Goal: Transaction & Acquisition: Purchase product/service

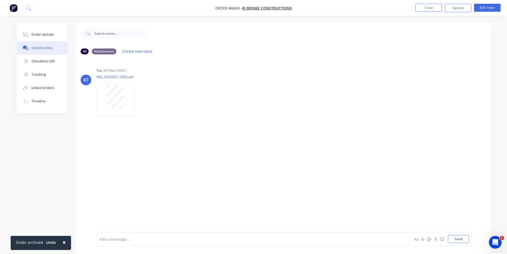
click at [437, 13] on nav "Order #6669 - RJ Bienke Constructions Close Options Edit Order" at bounding box center [253, 8] width 507 height 16
click at [438, 5] on button "Close" at bounding box center [429, 8] width 27 height 8
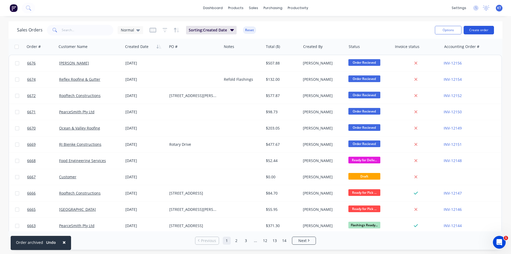
click at [474, 33] on button "Create order" at bounding box center [479, 30] width 30 height 9
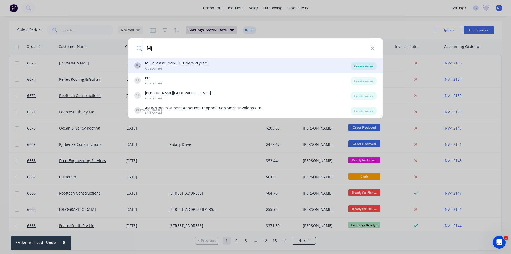
type input "Mj"
click at [360, 66] on div "Create order" at bounding box center [364, 65] width 26 height 7
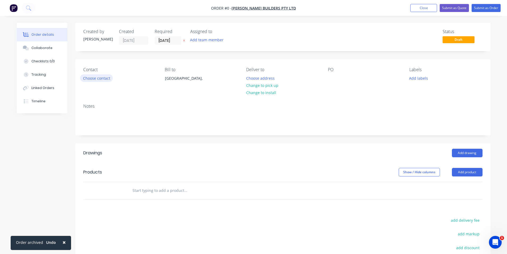
click at [108, 80] on button "Choose contact" at bounding box center [96, 77] width 33 height 7
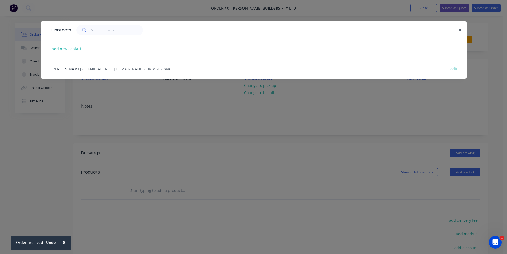
click at [97, 72] on div "[PERSON_NAME] - [EMAIL_ADDRESS][DOMAIN_NAME] - 0418 202 844 edit" at bounding box center [254, 69] width 410 height 20
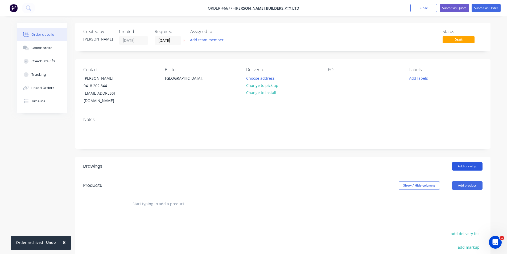
click at [468, 162] on button "Add drawing" at bounding box center [467, 166] width 31 height 9
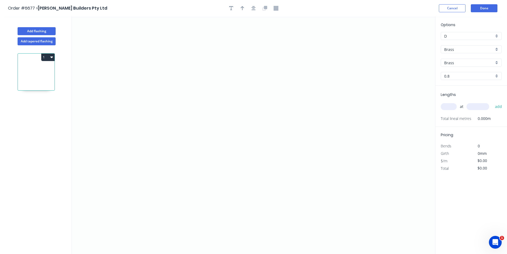
click at [484, 53] on div "Brass" at bounding box center [471, 49] width 61 height 8
click at [477, 95] on div "Colorbond Ultra" at bounding box center [471, 96] width 60 height 9
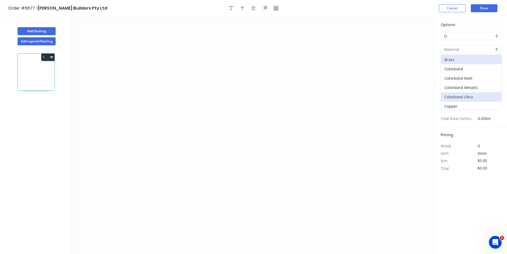
type input "Colorbond Ultra"
type input "Dune"
type input "0.55"
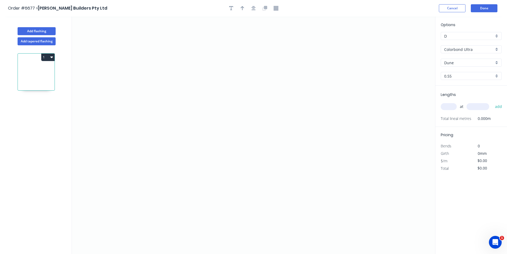
click at [483, 60] on input "Dune" at bounding box center [469, 63] width 50 height 6
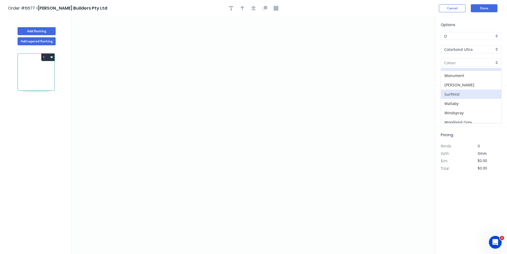
scroll to position [10, 0]
click at [461, 111] on div "Windspray" at bounding box center [471, 108] width 60 height 9
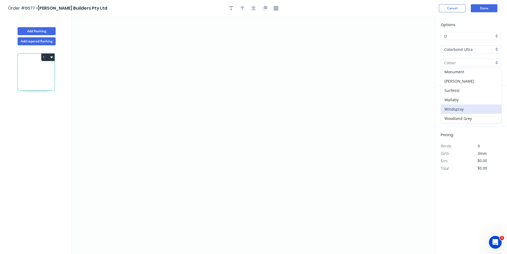
type input "Windspray"
click at [152, 87] on icon "0" at bounding box center [254, 135] width 364 height 237
click at [179, 87] on icon at bounding box center [165, 87] width 27 height 0
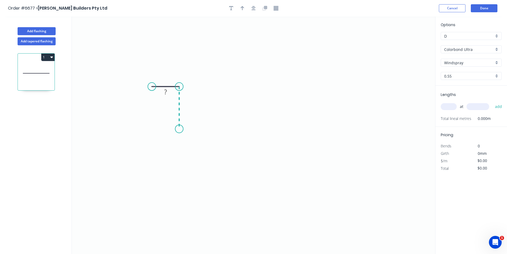
click at [181, 129] on icon "0 ?" at bounding box center [254, 135] width 364 height 237
click at [203, 129] on icon "0 ? ?" at bounding box center [254, 135] width 364 height 237
click at [205, 184] on icon "0 ? ? ?" at bounding box center [254, 135] width 364 height 237
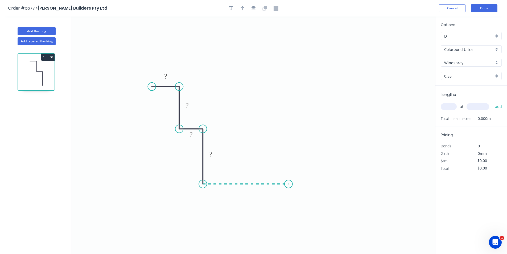
click at [289, 182] on icon "0 ? ? ? ?" at bounding box center [254, 135] width 364 height 237
click at [290, 73] on icon "0 ? ? ? ? ?" at bounding box center [254, 135] width 364 height 237
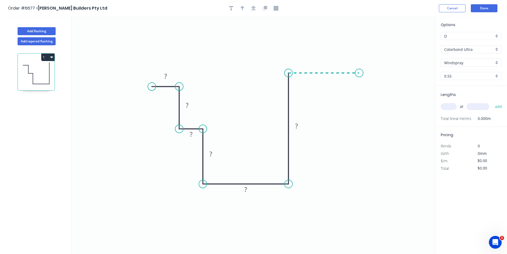
click at [360, 69] on icon "0 ? ? ? ? ? ?" at bounding box center [254, 135] width 364 height 237
click at [256, 5] on button "button" at bounding box center [254, 8] width 8 height 8
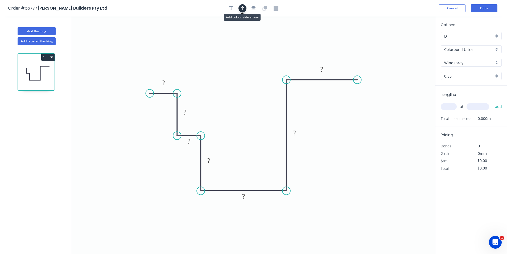
click at [245, 9] on button "button" at bounding box center [243, 8] width 8 height 8
click at [408, 42] on icon at bounding box center [408, 36] width 5 height 17
drag, startPoint x: 409, startPoint y: 42, endPoint x: 333, endPoint y: 129, distance: 114.6
click at [333, 129] on icon at bounding box center [336, 124] width 15 height 15
click at [333, 129] on icon at bounding box center [337, 123] width 15 height 15
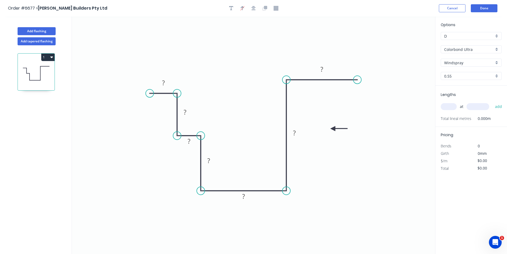
click at [333, 129] on icon at bounding box center [339, 128] width 17 height 5
click at [330, 61] on icon "0 ? ? ? ? ? ? ?" at bounding box center [254, 135] width 364 height 237
click at [328, 65] on rect at bounding box center [321, 69] width 17 height 11
click at [318, 64] on rect at bounding box center [321, 69] width 17 height 11
click at [327, 67] on rect at bounding box center [322, 69] width 11 height 7
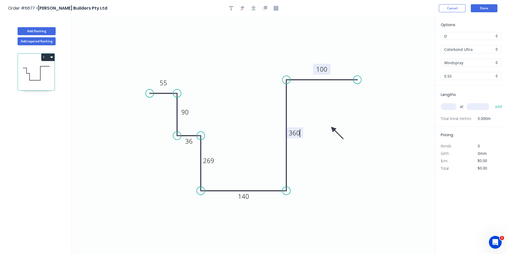
type input "$68.46"
click at [451, 107] on input "text" at bounding box center [449, 106] width 16 height 7
type input "1"
type input "2600"
click at [493, 102] on button "add" at bounding box center [499, 106] width 13 height 9
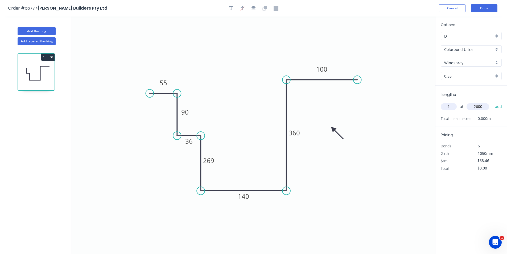
type input "$178.00"
click at [478, 8] on button "Done" at bounding box center [484, 8] width 27 height 8
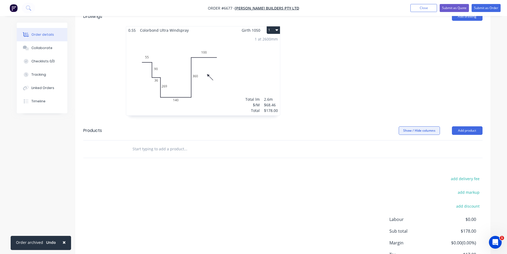
scroll to position [160, 0]
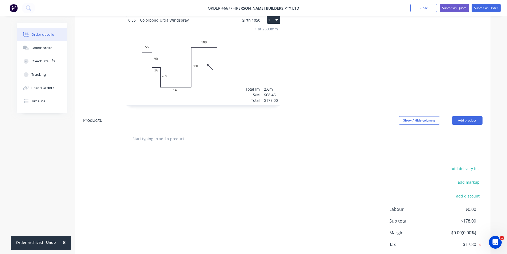
click at [474, 111] on header "Products Show / Hide columns Add product" at bounding box center [282, 120] width 415 height 19
click at [472, 116] on button "Add product" at bounding box center [467, 120] width 31 height 9
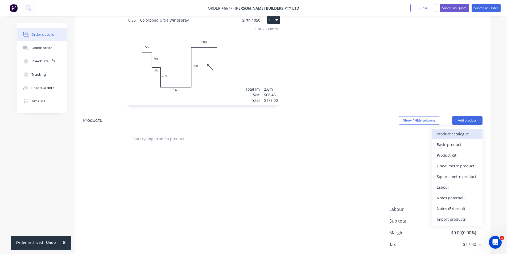
click at [450, 131] on button "Product catalogue" at bounding box center [457, 134] width 51 height 11
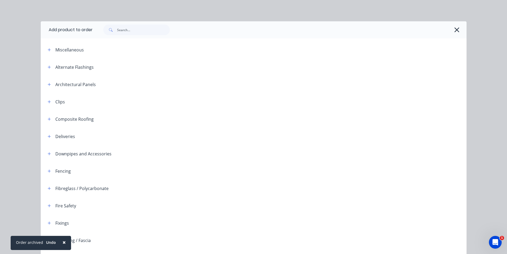
click at [142, 40] on div "Add product to order Miscellaneous Alternate Flashings Architectural Panels Cli…" at bounding box center [254, 212] width 426 height 383
click at [142, 32] on input "text" at bounding box center [143, 30] width 53 height 11
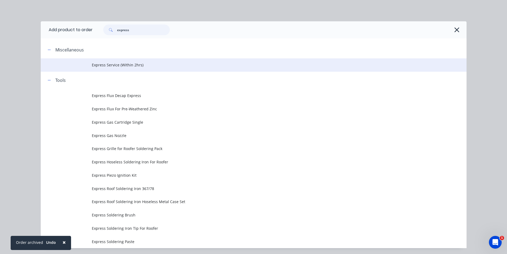
type input "express"
click at [131, 61] on td "Express Service (Within 2hrs)" at bounding box center [279, 64] width 375 height 13
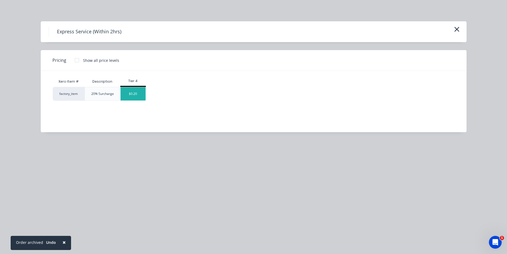
drag, startPoint x: 121, startPoint y: 101, endPoint x: 126, endPoint y: 96, distance: 7.3
click at [121, 101] on div "Xero Item # Description Tier 4 factory_item 20% Surcharge $0.20" at bounding box center [250, 97] width 418 height 53
click at [126, 96] on div "$0.20" at bounding box center [133, 93] width 25 height 13
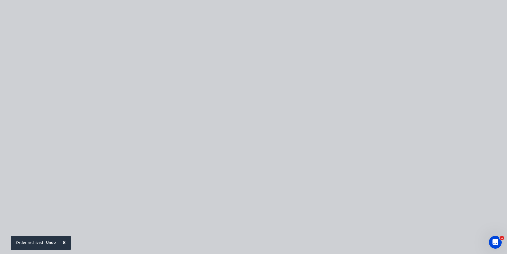
type input "$0.20"
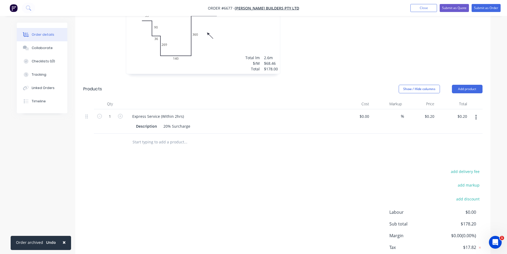
scroll to position [217, 0]
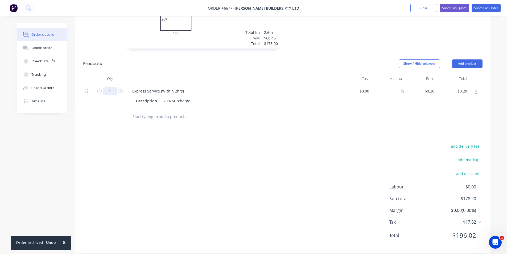
click at [115, 87] on input "1" at bounding box center [110, 91] width 14 height 8
type input "178"
type input "$35.60"
click at [441, 170] on div "add discount" at bounding box center [449, 177] width 67 height 14
click at [484, 9] on button "Submit as Order" at bounding box center [486, 8] width 29 height 8
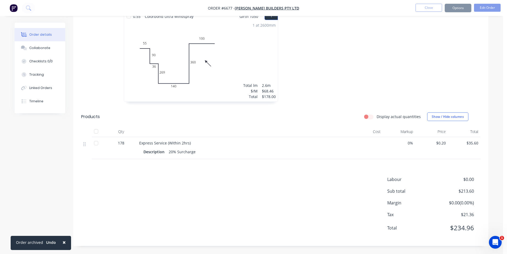
scroll to position [0, 0]
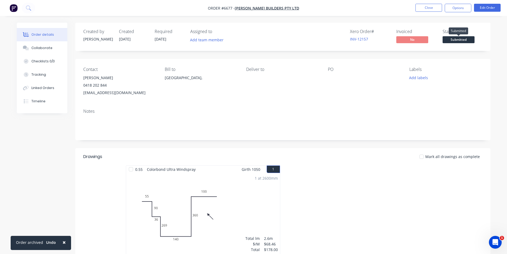
click at [450, 37] on span "Submitted" at bounding box center [459, 39] width 32 height 7
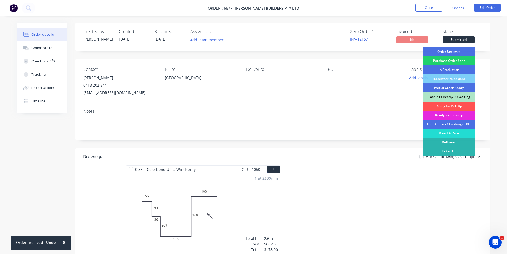
click at [452, 53] on div "Order Recieved" at bounding box center [449, 51] width 52 height 9
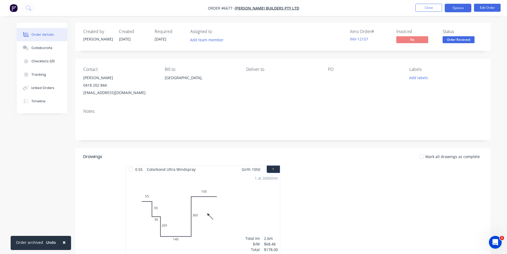
click at [453, 7] on button "Options" at bounding box center [458, 8] width 27 height 9
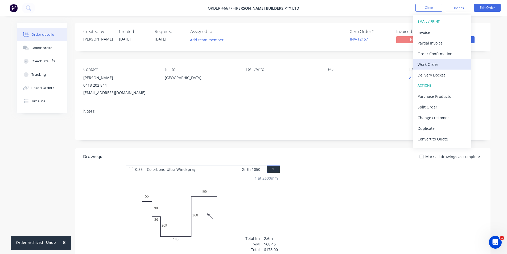
click at [448, 66] on div "Work Order" at bounding box center [442, 64] width 49 height 8
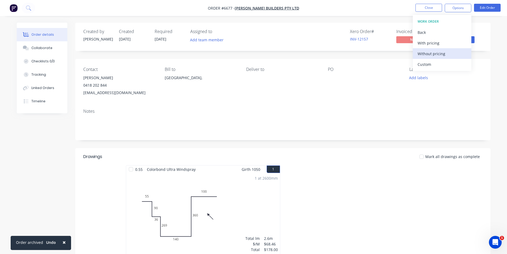
click at [444, 55] on div "Without pricing" at bounding box center [442, 54] width 49 height 8
click at [488, 62] on div "Contact [PERSON_NAME] [PHONE_NUMBER] [EMAIL_ADDRESS][DOMAIN_NAME] Bill to [GEOG…" at bounding box center [282, 82] width 415 height 46
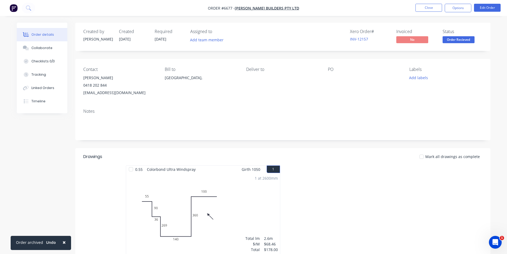
click at [462, 3] on nav "Order #6677 - [PERSON_NAME] Builders Pty Ltd Close Options Edit Order" at bounding box center [253, 8] width 507 height 16
click at [461, 7] on button "Options" at bounding box center [458, 8] width 27 height 9
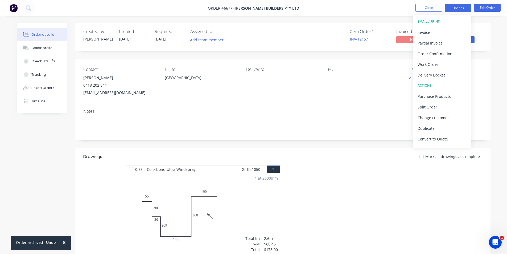
click at [442, 36] on div "Invoice" at bounding box center [442, 32] width 49 height 8
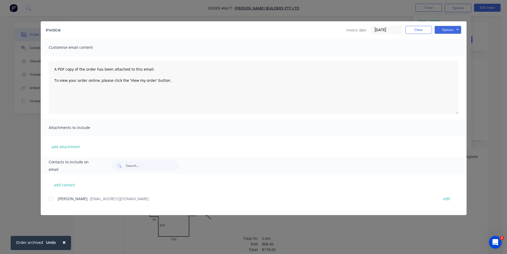
click at [53, 199] on div at bounding box center [51, 198] width 11 height 11
click at [446, 28] on button "Options" at bounding box center [448, 30] width 27 height 8
click at [452, 56] on button "Email" at bounding box center [452, 56] width 34 height 9
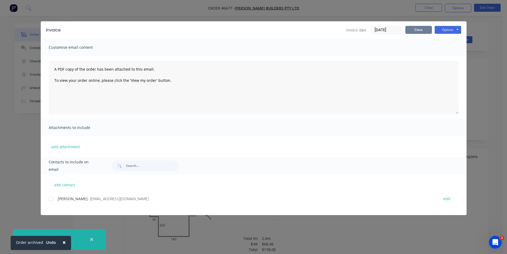
click at [421, 31] on button "Close" at bounding box center [419, 30] width 27 height 8
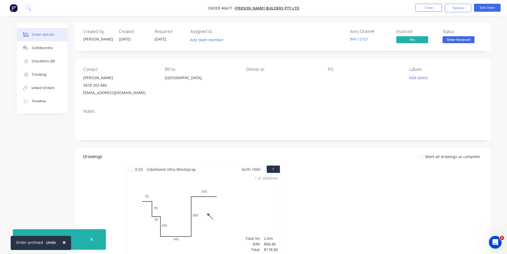
click at [430, 28] on div "Created by [PERSON_NAME] Created [DATE] Required [DATE] Assigned to Add team me…" at bounding box center [282, 37] width 415 height 28
click at [471, 40] on span "Order Recieved" at bounding box center [459, 39] width 32 height 7
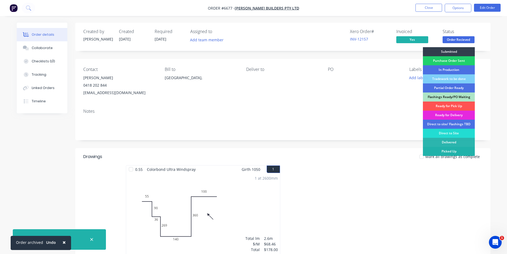
click at [458, 151] on div "Picked Up" at bounding box center [449, 151] width 52 height 9
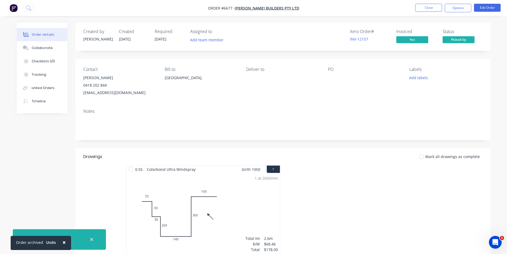
click at [424, 157] on div at bounding box center [422, 156] width 11 height 11
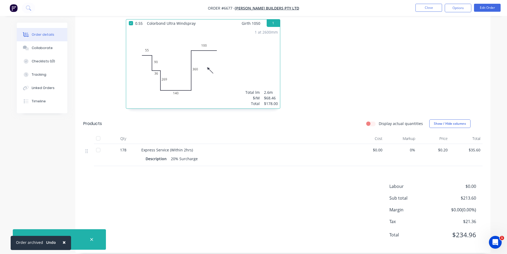
scroll to position [153, 0]
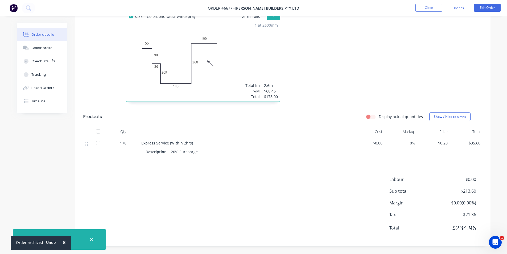
click at [98, 128] on div at bounding box center [98, 131] width 11 height 11
click at [423, 12] on li "Close" at bounding box center [429, 8] width 27 height 9
click at [426, 5] on button "Close" at bounding box center [429, 8] width 27 height 8
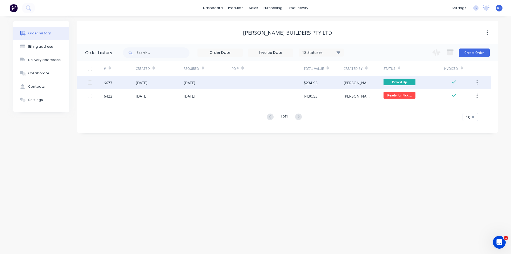
click at [317, 85] on div "$234.96" at bounding box center [311, 83] width 14 height 6
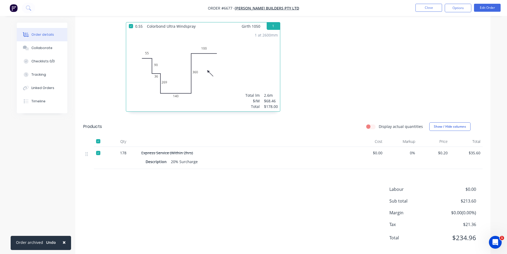
scroll to position [153, 0]
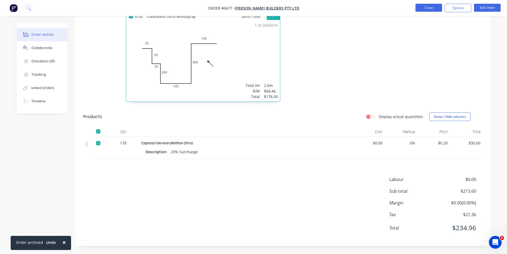
click at [433, 5] on button "Close" at bounding box center [429, 8] width 27 height 8
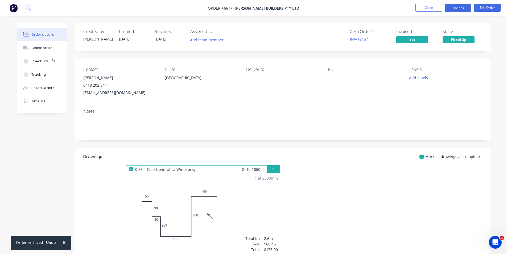
click at [460, 6] on button "Options" at bounding box center [458, 8] width 27 height 9
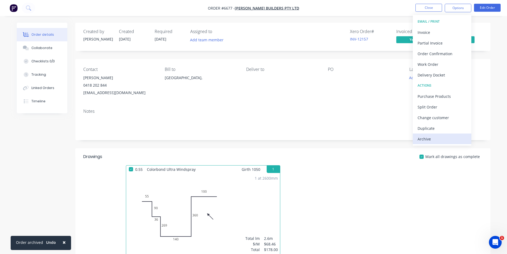
click at [444, 144] on button "Archive" at bounding box center [442, 138] width 59 height 11
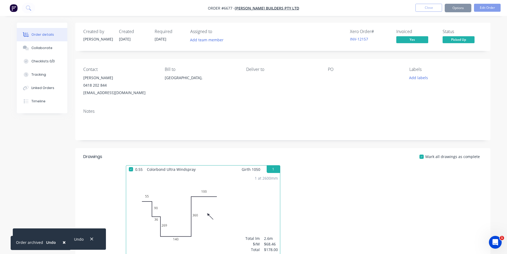
click at [432, 5] on button "Close" at bounding box center [429, 8] width 27 height 8
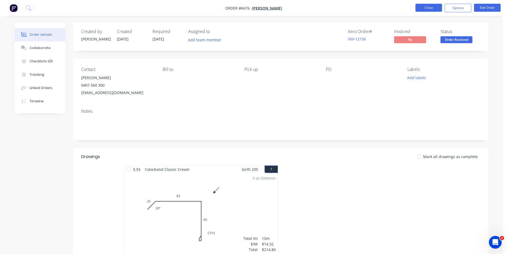
click at [425, 10] on button "Close" at bounding box center [429, 8] width 27 height 8
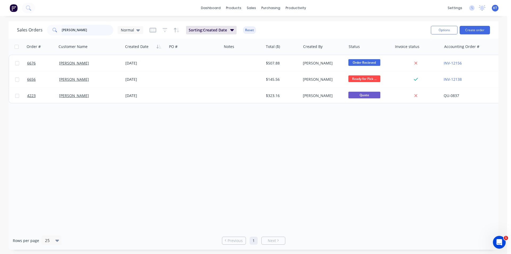
click at [91, 30] on input "kramer" at bounding box center [88, 30] width 52 height 11
type input "jess"
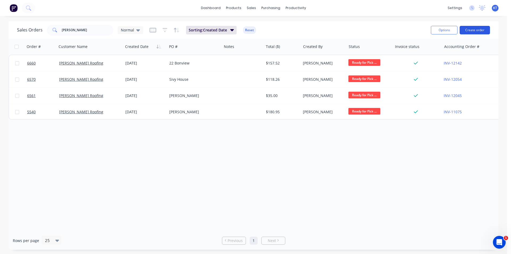
drag, startPoint x: 469, startPoint y: 25, endPoint x: 469, endPoint y: 31, distance: 5.3
click at [469, 30] on div "Sales Orders jess Normal Sorting: Created Date Reset Options Create order" at bounding box center [254, 29] width 490 height 17
click at [469, 31] on button "Create order" at bounding box center [475, 30] width 30 height 9
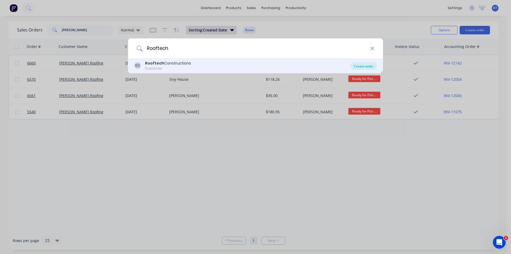
type input "Rooftech"
click at [359, 68] on div "Create order" at bounding box center [364, 65] width 26 height 7
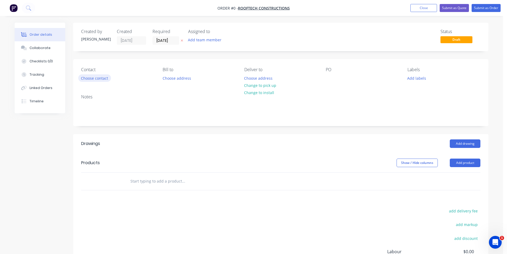
click at [103, 79] on button "Choose contact" at bounding box center [94, 77] width 33 height 7
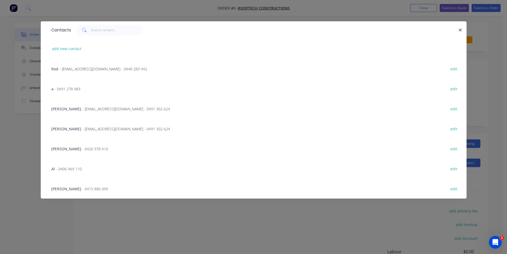
click at [97, 112] on div "Richard Chilcott - rooftechconstructions@gmail.com - 0491 302 624 edit" at bounding box center [254, 109] width 410 height 20
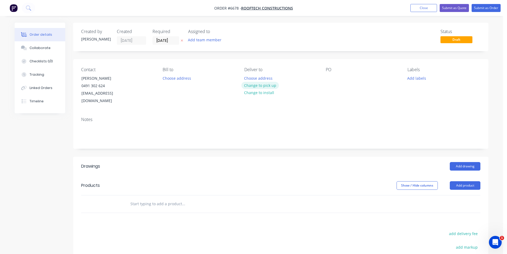
click at [270, 85] on button "Change to pick up" at bounding box center [261, 85] width 38 height 7
click at [330, 78] on div at bounding box center [330, 78] width 9 height 8
click at [348, 78] on div "45 Heatherinton" at bounding box center [348, 78] width 44 height 8
click at [349, 78] on div "45 Heatherinton" at bounding box center [348, 78] width 44 height 8
click at [173, 42] on input "[DATE]" at bounding box center [166, 40] width 26 height 8
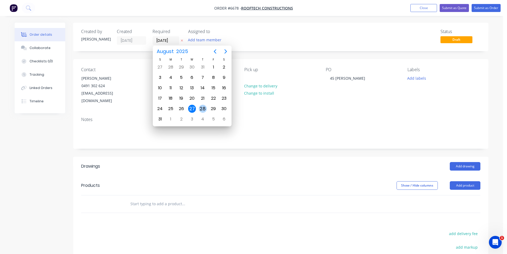
click at [204, 108] on div "28" at bounding box center [203, 109] width 8 height 8
type input "28/08/25"
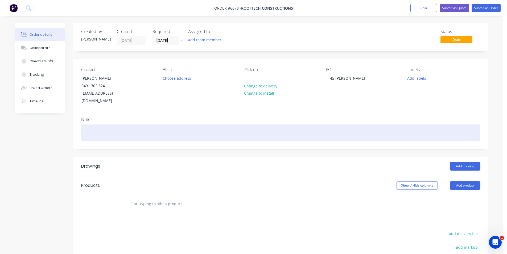
click at [121, 124] on div at bounding box center [280, 132] width 399 height 16
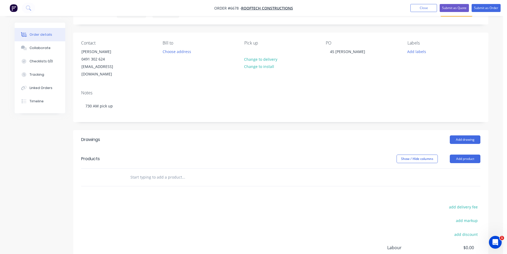
click at [465, 136] on header "Drawings Add drawing" at bounding box center [280, 139] width 415 height 19
click at [475, 135] on button "Add drawing" at bounding box center [465, 139] width 31 height 9
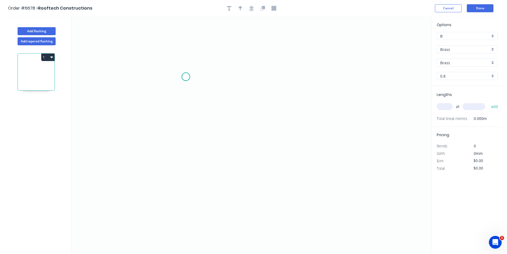
click at [186, 77] on icon "0" at bounding box center [252, 135] width 360 height 237
click at [188, 140] on icon "0" at bounding box center [252, 135] width 360 height 237
click at [307, 167] on icon "0 ?" at bounding box center [252, 135] width 360 height 237
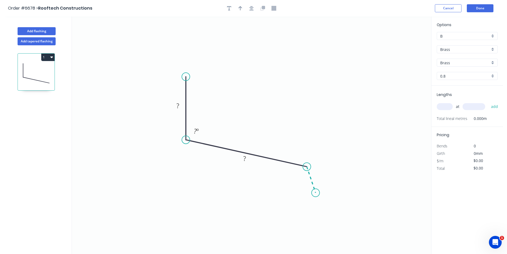
click at [316, 193] on icon "0 ? ? ? º" at bounding box center [252, 135] width 360 height 237
click at [252, 8] on icon "button" at bounding box center [252, 8] width 4 height 5
click at [240, 8] on icon "button" at bounding box center [241, 8] width 4 height 5
drag, startPoint x: 403, startPoint y: 44, endPoint x: 302, endPoint y: 77, distance: 106.4
click at [302, 77] on icon "0 ? ? ? ? º ? º" at bounding box center [252, 135] width 360 height 237
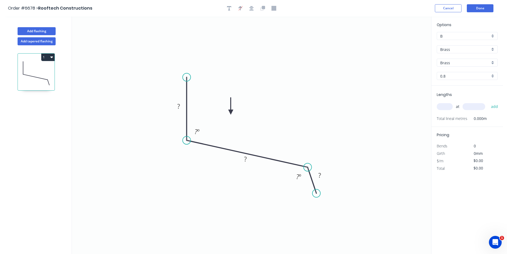
drag, startPoint x: 405, startPoint y: 43, endPoint x: 217, endPoint y: 112, distance: 200.5
click at [229, 114] on icon at bounding box center [230, 105] width 5 height 17
click at [182, 109] on rect at bounding box center [178, 106] width 11 height 7
type input "$194.86"
click at [489, 48] on input "Brass" at bounding box center [465, 50] width 50 height 6
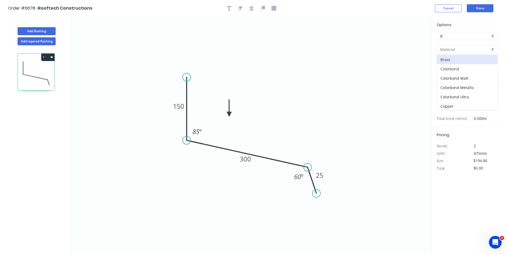
click at [477, 69] on div "Colorbond" at bounding box center [467, 68] width 60 height 9
type input "Colorbond"
type input "Basalt"
type input "0.55"
type input "$18.91"
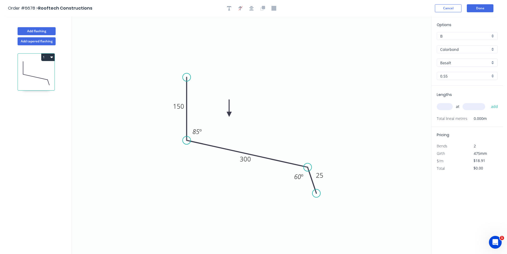
click at [478, 65] on input "Basalt" at bounding box center [465, 63] width 50 height 6
click at [469, 98] on div "Pale Eucalypt" at bounding box center [467, 96] width 60 height 9
type input "Pale Eucalypt"
click at [448, 111] on div "at add" at bounding box center [468, 106] width 62 height 9
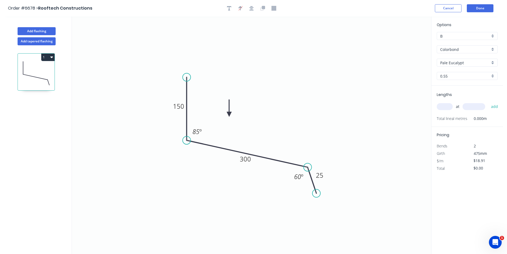
drag, startPoint x: 449, startPoint y: 108, endPoint x: 503, endPoint y: 118, distance: 55.0
click at [450, 108] on input "text" at bounding box center [445, 106] width 16 height 7
type input "1"
type input "5500"
click at [489, 102] on button "add" at bounding box center [495, 106] width 13 height 9
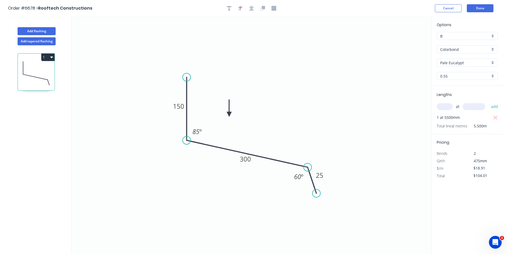
click at [44, 60] on button "1" at bounding box center [47, 57] width 13 height 7
drag, startPoint x: 41, startPoint y: 72, endPoint x: 60, endPoint y: 71, distance: 19.5
click at [40, 72] on div "Duplicate" at bounding box center [29, 71] width 41 height 8
type input "$0.00"
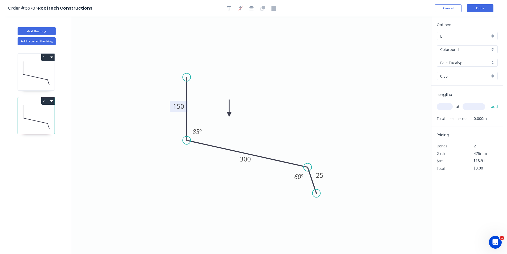
click at [175, 107] on tspan "150" at bounding box center [178, 106] width 11 height 9
click at [296, 91] on icon "0 300 270 25 85 º 60 º" at bounding box center [252, 135] width 360 height 237
type input "$21.93"
click at [443, 105] on input "text" at bounding box center [445, 106] width 16 height 7
type input "1"
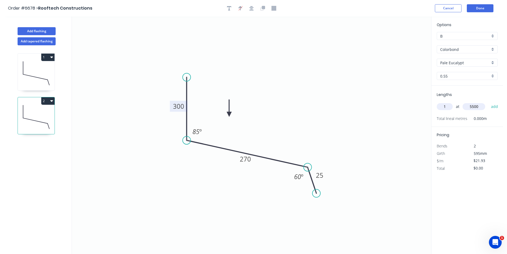
type input "5500"
click at [489, 102] on button "add" at bounding box center [495, 106] width 13 height 9
type input "$120.62"
click at [32, 32] on button "Add flashing" at bounding box center [37, 31] width 38 height 8
type input "$0.00"
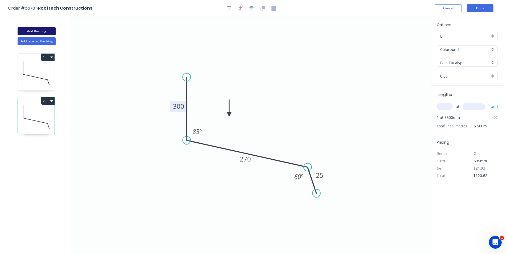
type input "$0.00"
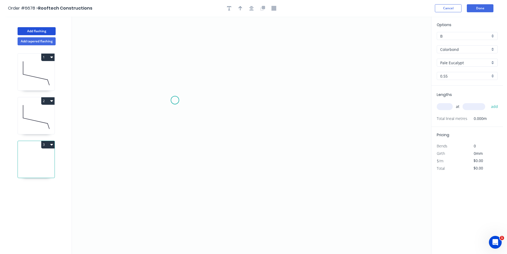
click at [175, 100] on icon "0" at bounding box center [252, 135] width 360 height 237
click at [218, 126] on icon "0" at bounding box center [252, 135] width 360 height 237
click at [214, 164] on icon "0 ?" at bounding box center [252, 135] width 360 height 237
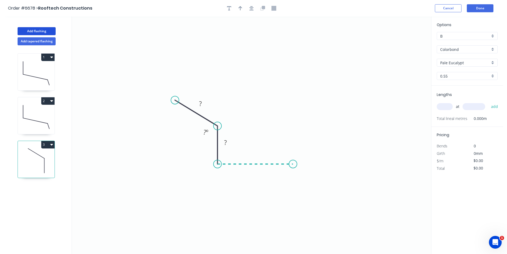
click at [293, 170] on icon "0 ? ? ? º" at bounding box center [252, 135] width 360 height 237
click at [297, 181] on icon "0 ? ? ? ? º" at bounding box center [252, 135] width 360 height 237
click at [219, 159] on icon "0 ? ? ? ? ? º ? º" at bounding box center [252, 135] width 360 height 237
drag, startPoint x: 218, startPoint y: 164, endPoint x: 221, endPoint y: 160, distance: 4.2
click at [221, 160] on circle at bounding box center [221, 164] width 8 height 8
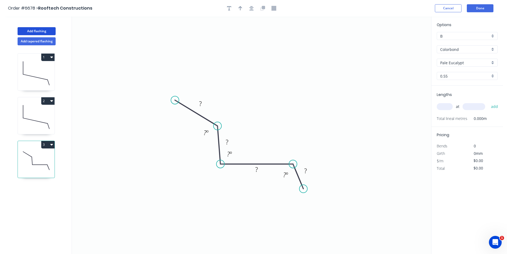
drag, startPoint x: 297, startPoint y: 182, endPoint x: 304, endPoint y: 189, distance: 9.8
click at [304, 189] on circle at bounding box center [304, 189] width 8 height 8
click at [199, 99] on tspan "?" at bounding box center [200, 103] width 3 height 9
drag, startPoint x: 220, startPoint y: 163, endPoint x: 226, endPoint y: 165, distance: 5.6
click at [226, 165] on circle at bounding box center [226, 164] width 8 height 8
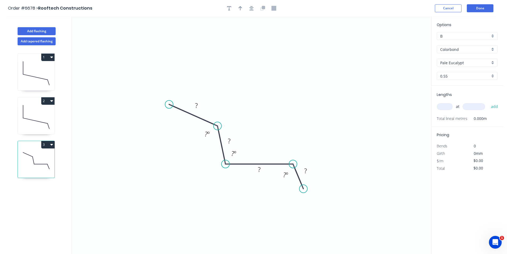
drag, startPoint x: 173, startPoint y: 100, endPoint x: 169, endPoint y: 104, distance: 5.5
click at [169, 104] on circle at bounding box center [169, 104] width 8 height 8
click at [197, 103] on tspan "?" at bounding box center [196, 105] width 3 height 9
click at [190, 129] on div "Open Hook" at bounding box center [195, 132] width 54 height 11
click at [185, 95] on tspan "25" at bounding box center [184, 94] width 7 height 9
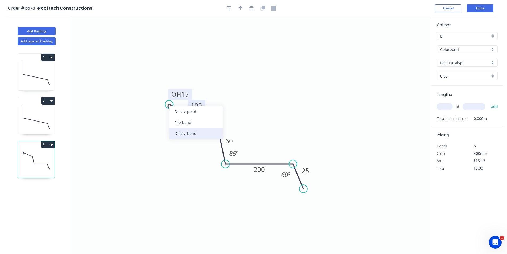
click at [194, 133] on div "Delete bend" at bounding box center [196, 133] width 54 height 11
click at [189, 133] on div "Open Hook" at bounding box center [194, 131] width 54 height 11
click at [192, 95] on rect at bounding box center [180, 94] width 24 height 11
click at [189, 94] on rect at bounding box center [180, 94] width 24 height 11
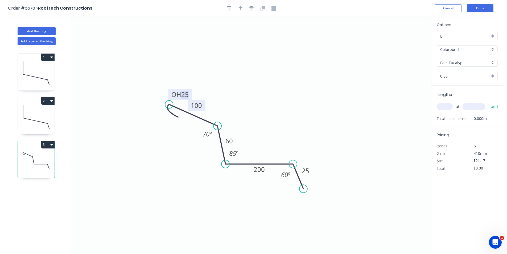
click at [186, 95] on tspan "25" at bounding box center [184, 94] width 7 height 9
type input "$18.12"
click at [185, 121] on div "Flip bend" at bounding box center [200, 121] width 54 height 11
click at [251, 7] on icon "button" at bounding box center [252, 8] width 4 height 4
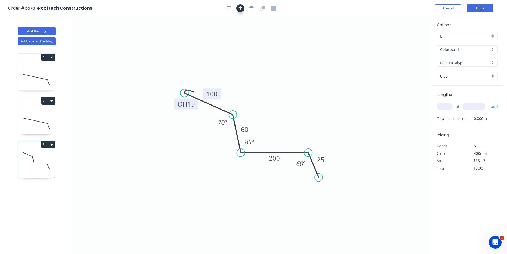
click at [239, 8] on icon "button" at bounding box center [241, 8] width 4 height 4
drag, startPoint x: 403, startPoint y: 42, endPoint x: 262, endPoint y: 114, distance: 158.6
click at [264, 114] on icon at bounding box center [266, 106] width 5 height 17
click at [451, 106] on input "text" at bounding box center [445, 106] width 16 height 7
type input "1"
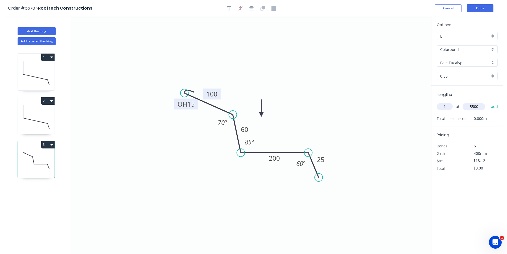
type input "5500"
click at [489, 102] on button "add" at bounding box center [495, 106] width 13 height 9
type input "$99.66"
click at [486, 8] on button "Done" at bounding box center [480, 8] width 27 height 8
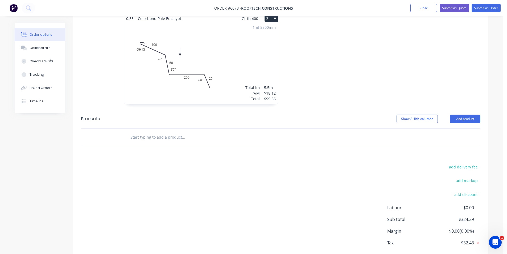
scroll to position [266, 0]
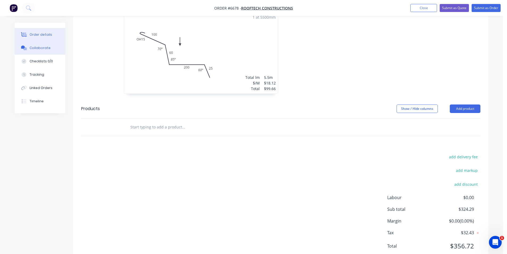
drag, startPoint x: 35, startPoint y: 51, endPoint x: 39, endPoint y: 50, distance: 3.3
click at [35, 51] on button "Collaborate" at bounding box center [40, 47] width 51 height 13
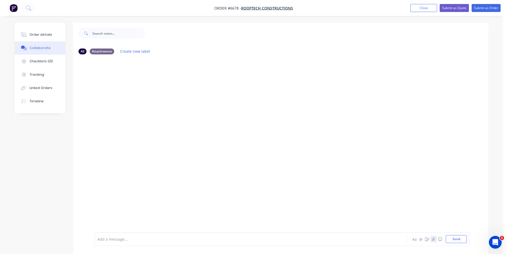
click at [435, 237] on icon "button" at bounding box center [433, 238] width 3 height 3
click at [461, 240] on button "Send" at bounding box center [456, 239] width 21 height 8
click at [56, 36] on button "Order details" at bounding box center [40, 34] width 51 height 13
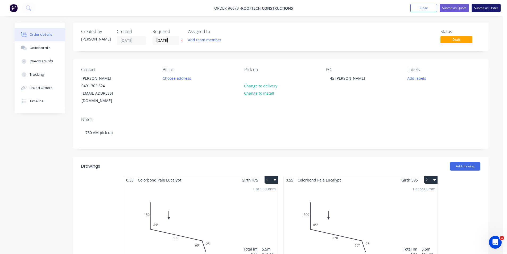
click at [485, 5] on button "Submit as Order" at bounding box center [486, 8] width 29 height 8
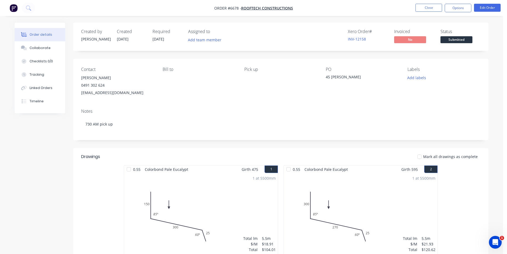
click at [458, 42] on span "Submitted" at bounding box center [457, 39] width 32 height 7
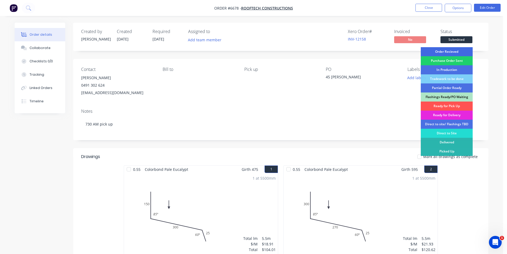
click at [456, 50] on div "Order Recieved" at bounding box center [447, 51] width 52 height 9
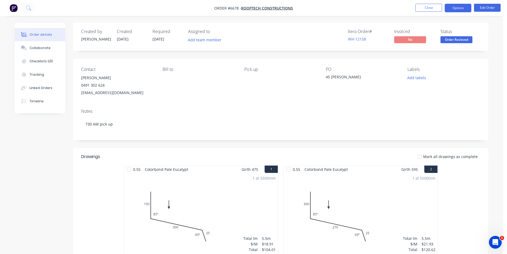
drag, startPoint x: 443, startPoint y: 19, endPoint x: 456, endPoint y: 8, distance: 17.3
click at [443, 19] on div "Order details Collaborate Checklists 0/0 Tracking Linked Orders Timeline Order …" at bounding box center [251, 225] width 503 height 450
click at [456, 8] on button "Options" at bounding box center [458, 8] width 27 height 9
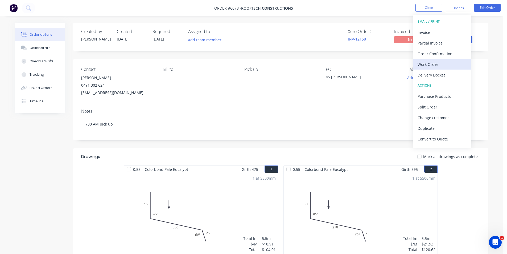
click at [448, 68] on button "Work Order" at bounding box center [442, 64] width 59 height 11
click at [445, 68] on div "Custom" at bounding box center [442, 64] width 49 height 8
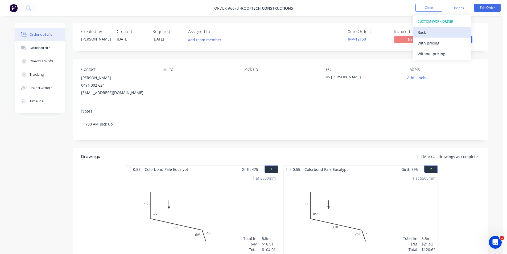
click at [433, 32] on div "Back" at bounding box center [442, 32] width 49 height 8
click at [440, 54] on div "Without pricing" at bounding box center [442, 54] width 49 height 8
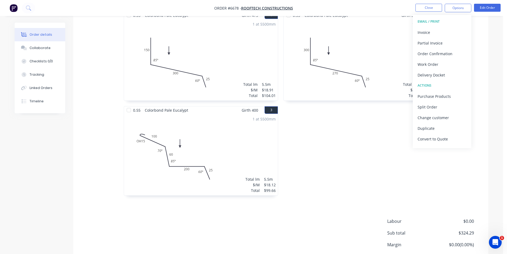
scroll to position [116, 0]
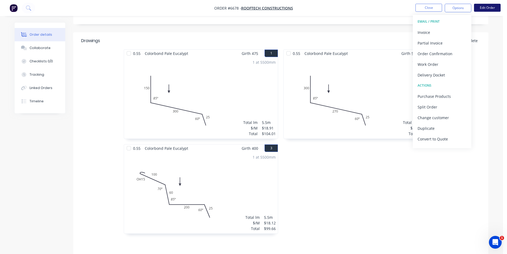
click at [484, 5] on button "Edit Order" at bounding box center [487, 8] width 27 height 8
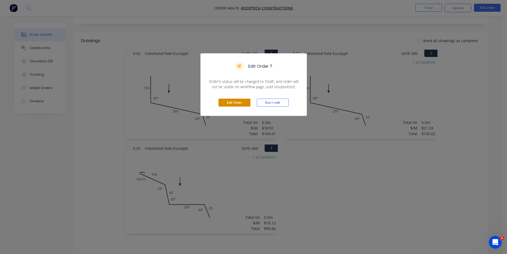
click at [242, 102] on div "Edit Order Don't edit" at bounding box center [254, 102] width 106 height 26
click at [242, 102] on button "Edit Order" at bounding box center [235, 103] width 32 height 8
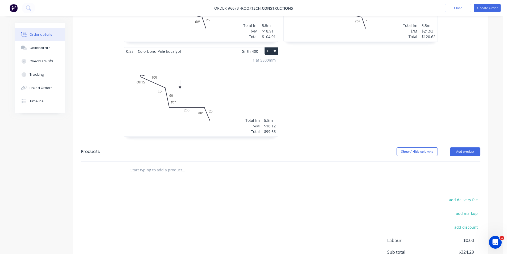
scroll to position [277, 0]
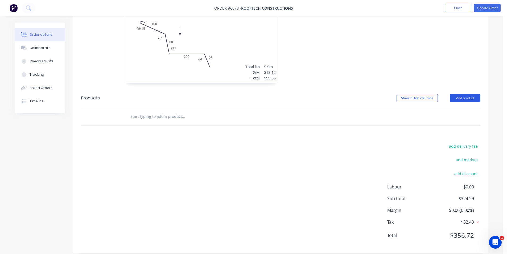
click at [456, 94] on button "Add product" at bounding box center [465, 98] width 31 height 9
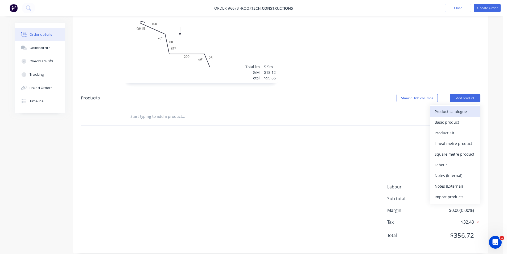
click at [447, 108] on div "Product catalogue" at bounding box center [455, 112] width 41 height 8
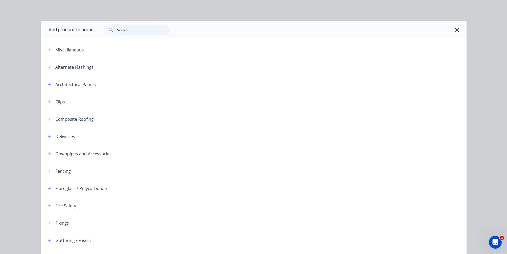
click at [123, 25] on input "text" at bounding box center [143, 30] width 53 height 11
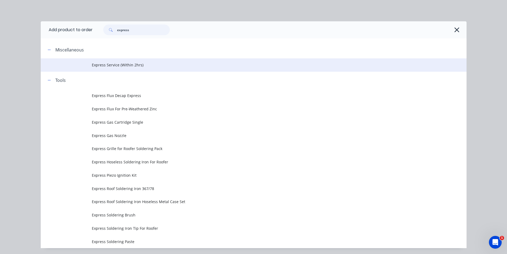
type input "express"
click at [119, 64] on span "Express Service (Within 2hrs)" at bounding box center [242, 65] width 300 height 6
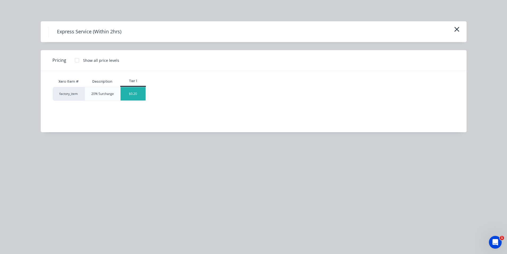
click at [141, 94] on div "$0.20" at bounding box center [133, 93] width 25 height 13
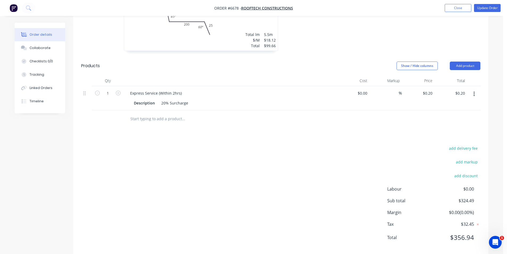
scroll to position [311, 0]
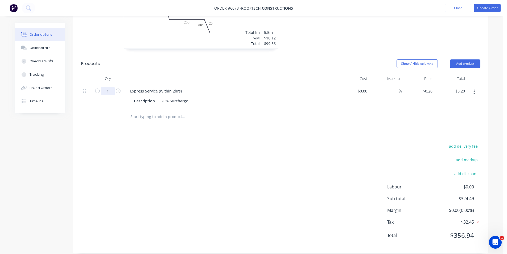
click at [108, 87] on input "1" at bounding box center [108, 91] width 14 height 8
type input "324.49"
click at [324, 142] on div "add delivery fee add markup add discount Labour $0.00 Sub total $324.49 Margin …" at bounding box center [280, 193] width 399 height 103
type input "$64.90"
click at [481, 11] on button "Update Order" at bounding box center [487, 8] width 27 height 8
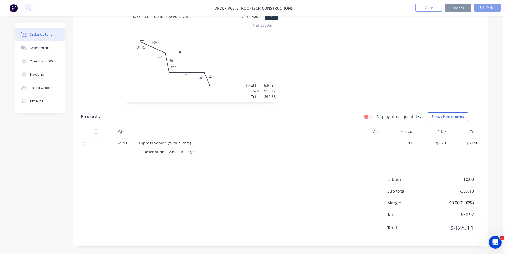
scroll to position [0, 0]
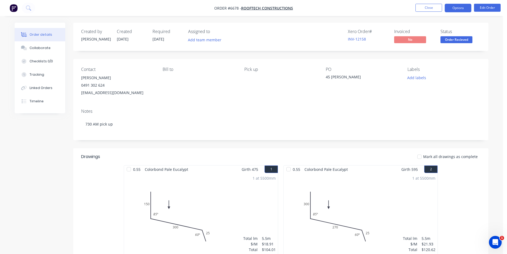
click at [457, 8] on button "Options" at bounding box center [458, 8] width 27 height 9
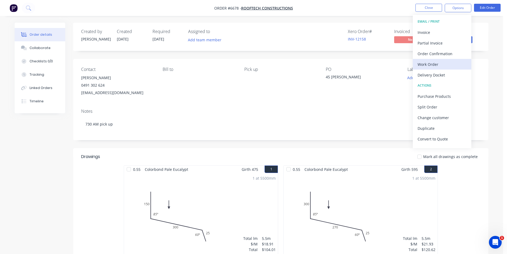
click at [446, 65] on div "Work Order" at bounding box center [442, 64] width 49 height 8
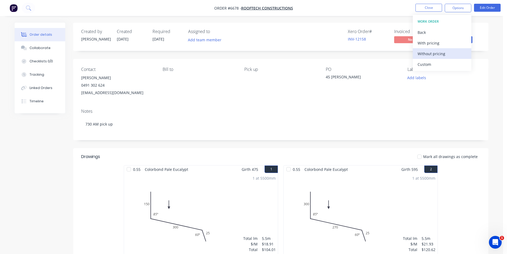
click at [446, 55] on div "Without pricing" at bounding box center [442, 54] width 49 height 8
